Goal: Navigation & Orientation: Find specific page/section

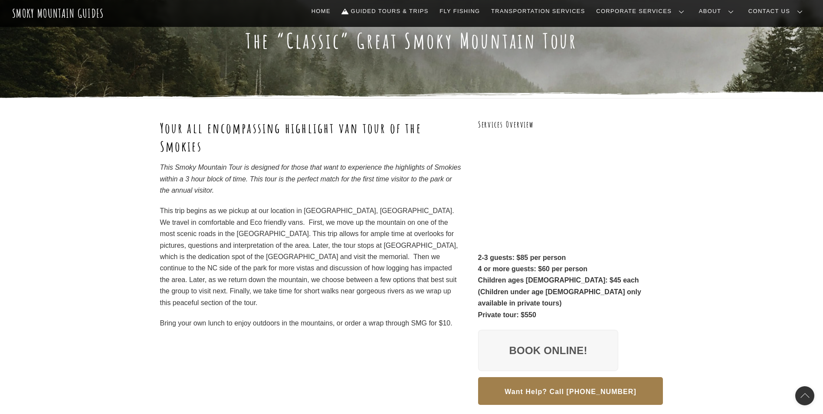
scroll to position [43, 0]
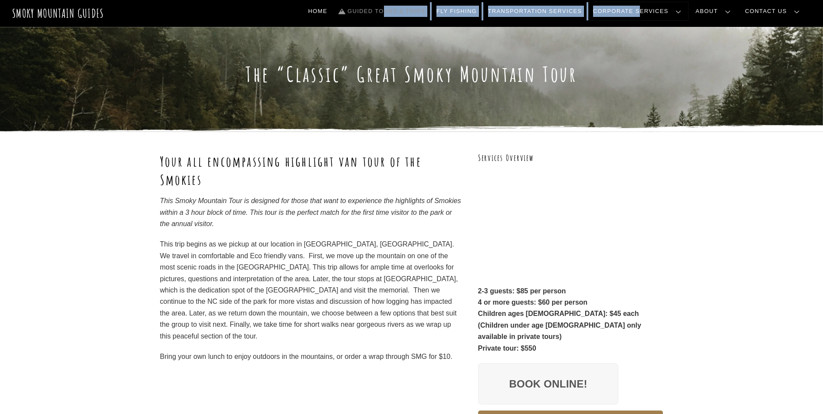
drag, startPoint x: 687, startPoint y: 12, endPoint x: 430, endPoint y: 11, distance: 257.8
click at [430, 11] on ul "Home Guided Tours & Trips Fly Fishing Transportation Services Corporate Service…" at bounding box center [556, 11] width 504 height 18
drag, startPoint x: 430, startPoint y: 11, endPoint x: 421, endPoint y: 11, distance: 8.7
click at [421, 11] on link "Guided Tours & Trips" at bounding box center [382, 11] width 94 height 18
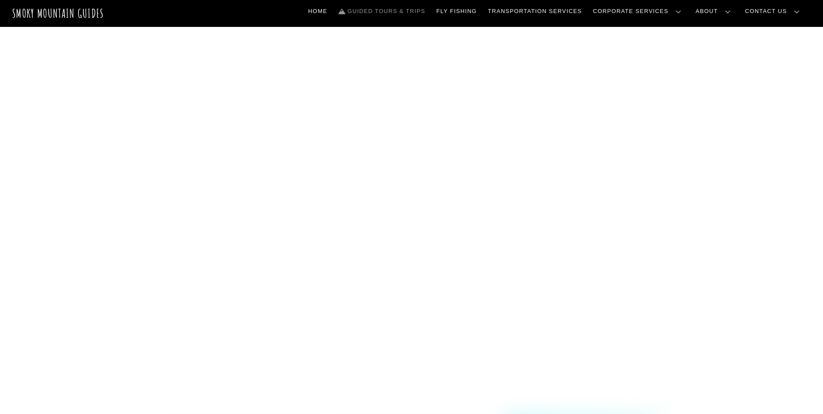
click at [410, 11] on link "Guided Tours & Trips" at bounding box center [382, 11] width 94 height 18
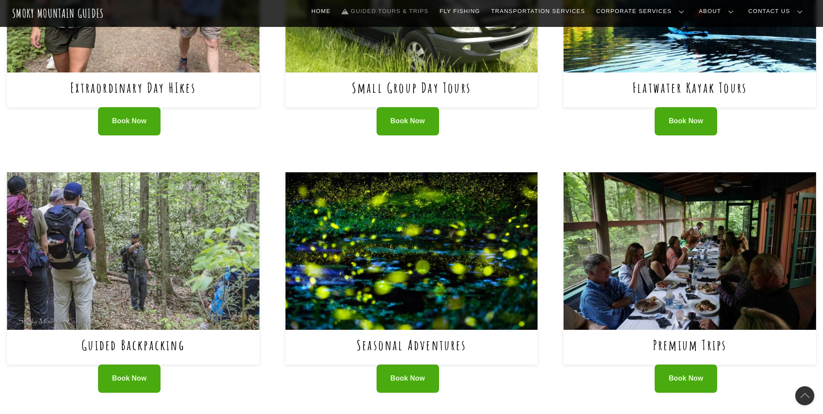
scroll to position [391, 0]
